Goal: Transaction & Acquisition: Purchase product/service

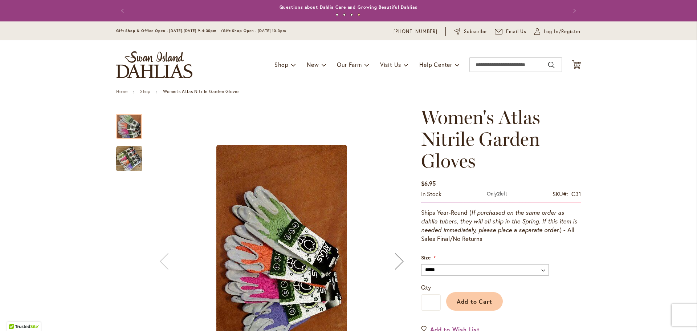
select select "****"
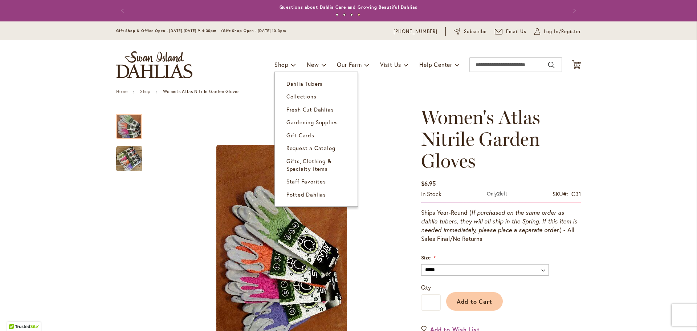
click at [289, 86] on span "Dahlia Tubers" at bounding box center [304, 83] width 36 height 7
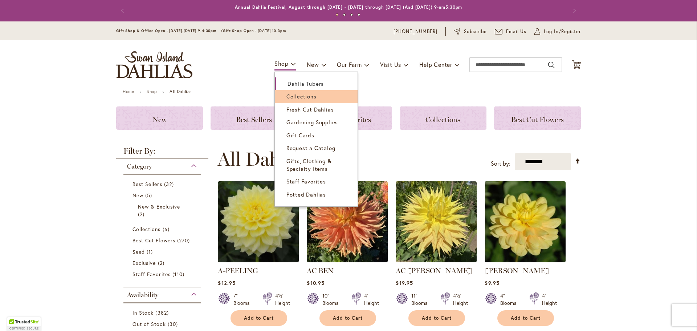
type input "********"
click at [295, 97] on span "Collections" at bounding box center [301, 96] width 30 height 7
